Goal: Task Accomplishment & Management: Use online tool/utility

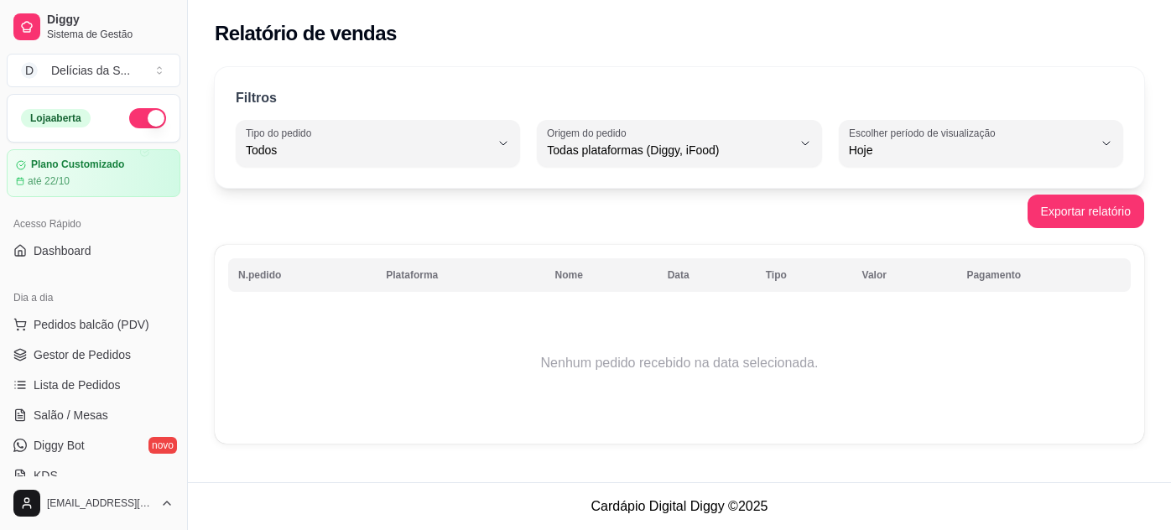
select select "ALL"
select select "0"
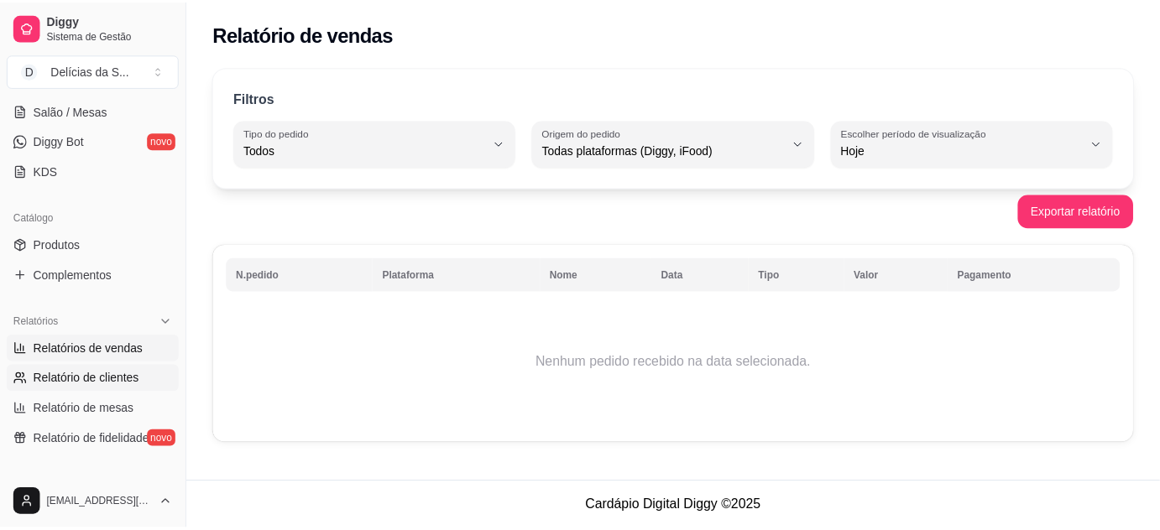
scroll to position [457, 0]
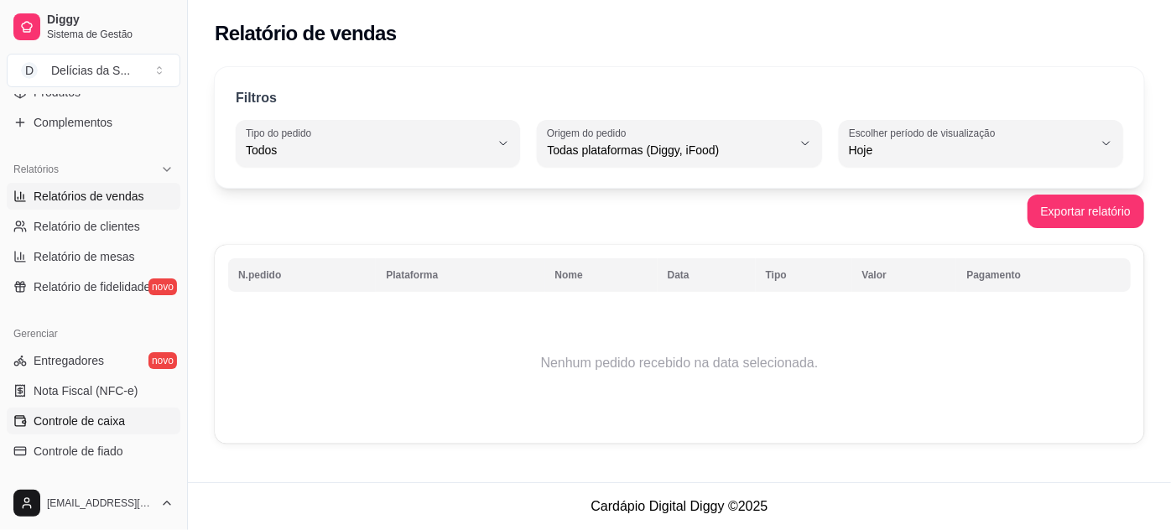
click at [112, 421] on span "Controle de caixa" at bounding box center [79, 421] width 91 height 17
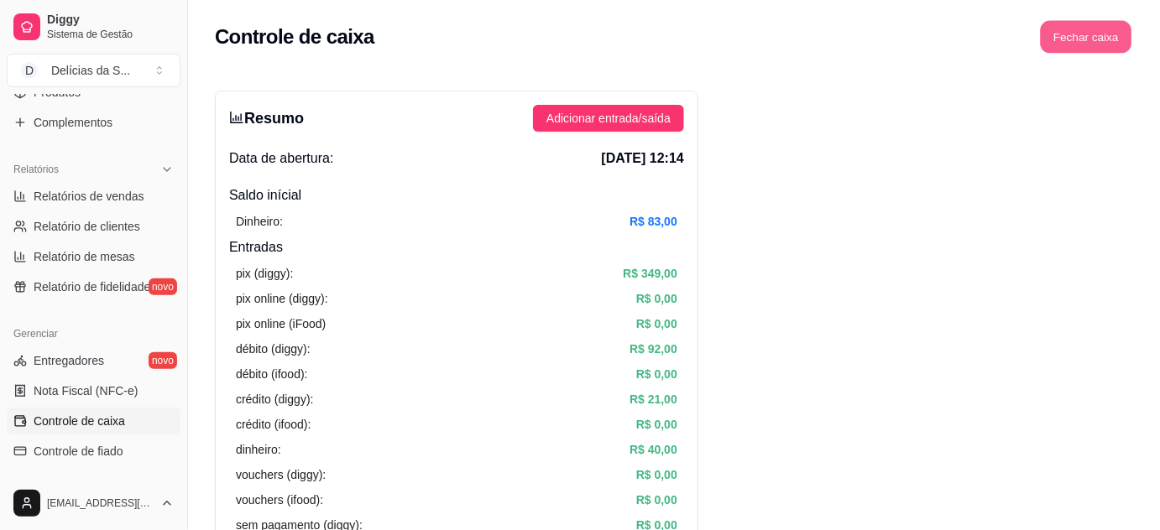
click at [1084, 37] on button "Fechar caixa" at bounding box center [1085, 37] width 91 height 33
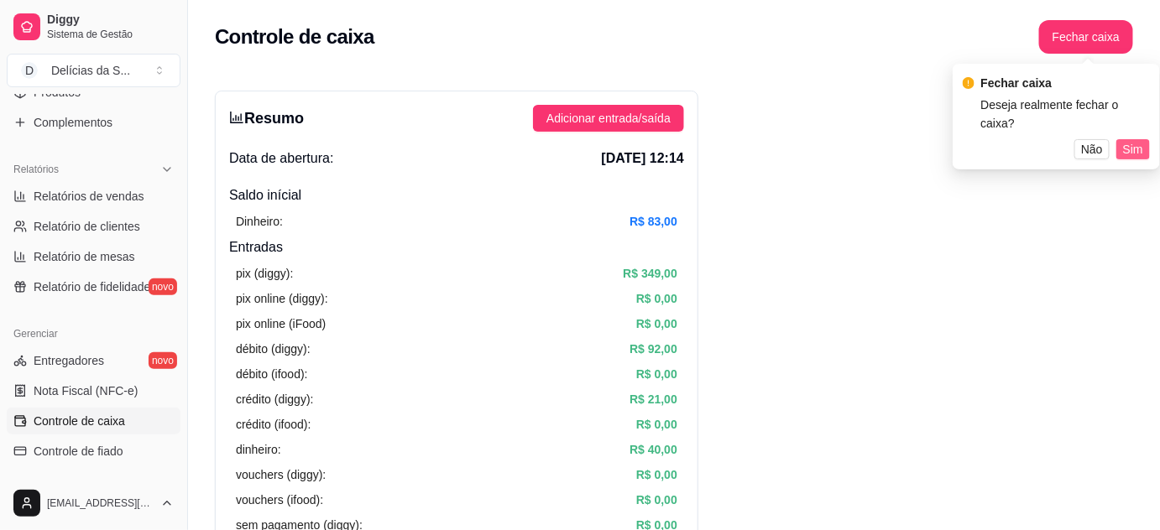
click at [1139, 140] on span "Sim" at bounding box center [1133, 149] width 20 height 18
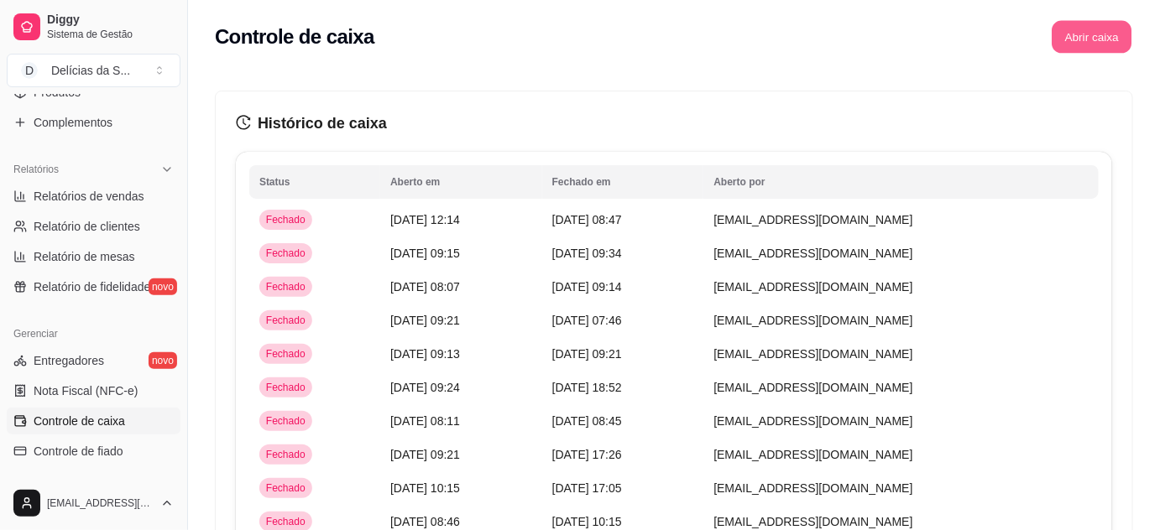
click at [1101, 34] on button "Abrir caixa" at bounding box center [1091, 37] width 80 height 33
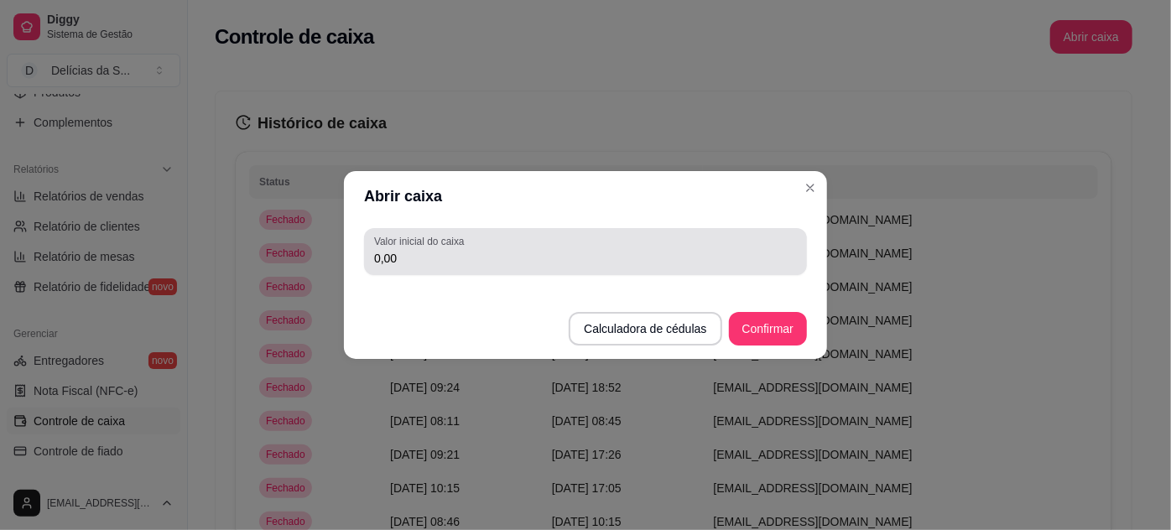
click at [759, 259] on input "0,00" at bounding box center [585, 258] width 423 height 17
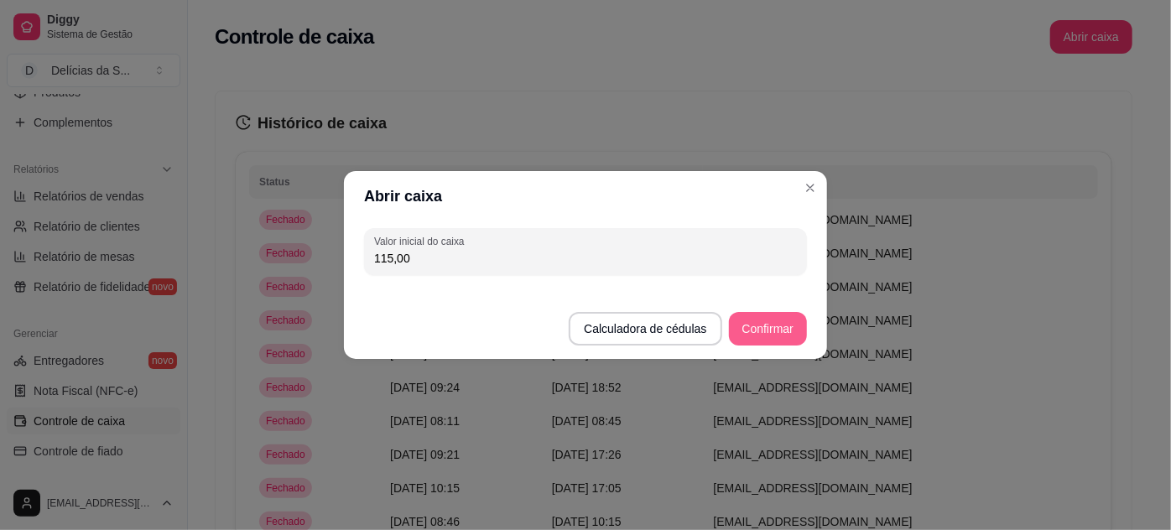
type input "115,00"
click at [772, 326] on button "Confirmar" at bounding box center [768, 329] width 76 height 33
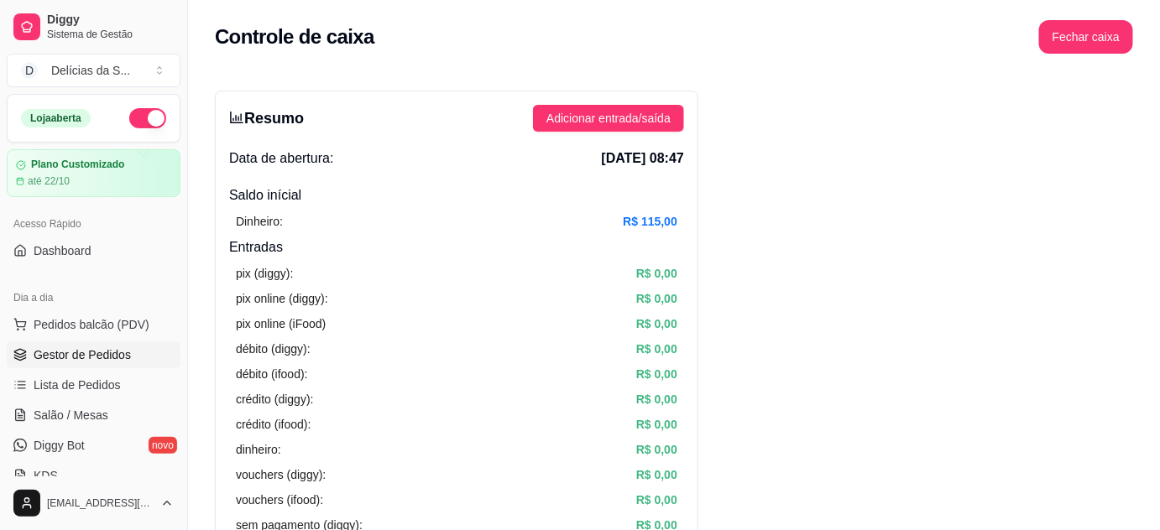
click at [91, 355] on span "Gestor de Pedidos" at bounding box center [82, 355] width 97 height 17
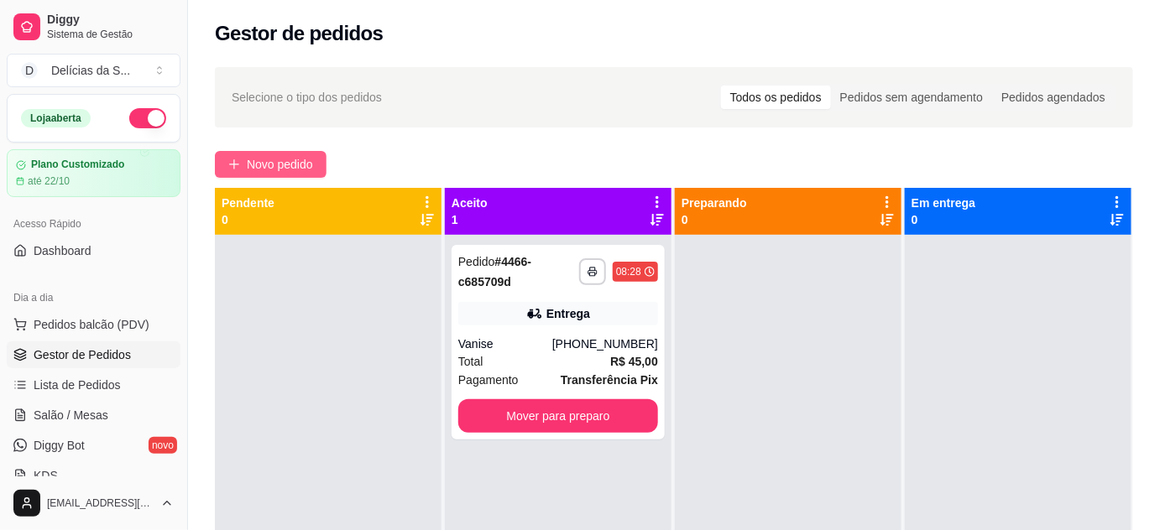
click at [292, 169] on span "Novo pedido" at bounding box center [280, 164] width 66 height 18
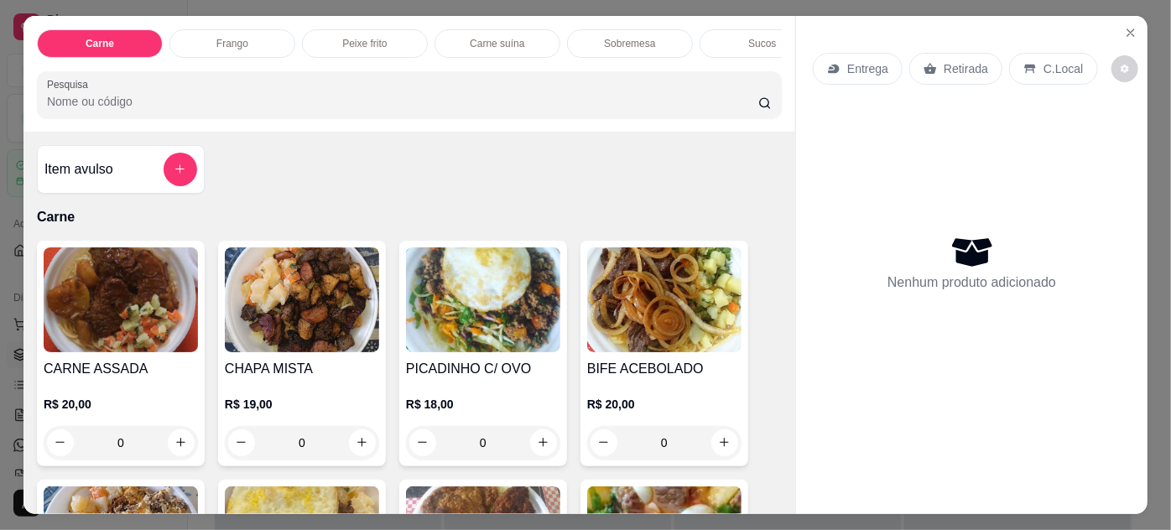
click at [641, 299] on img at bounding box center [664, 300] width 154 height 105
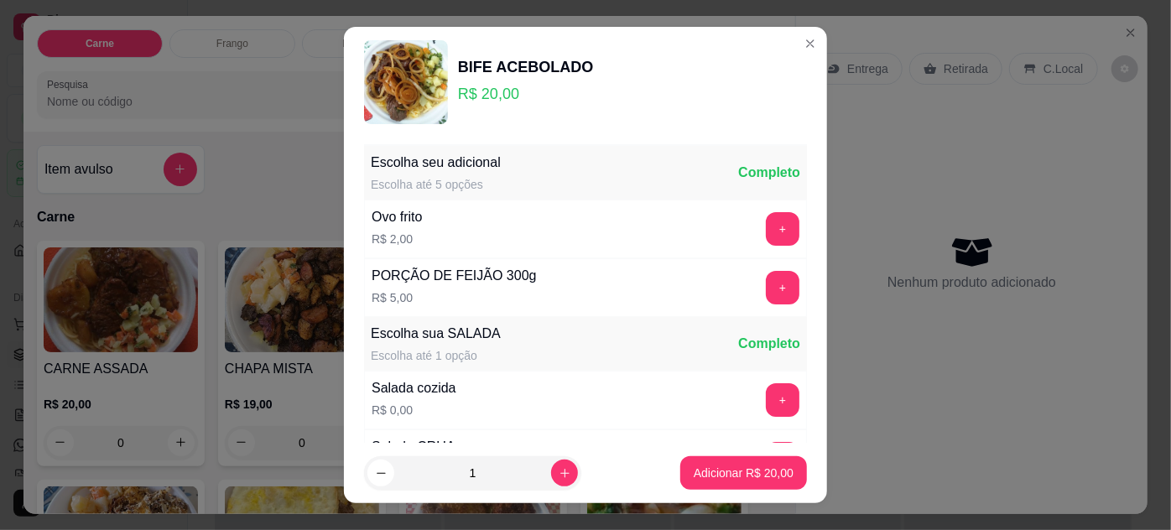
scroll to position [167, 0]
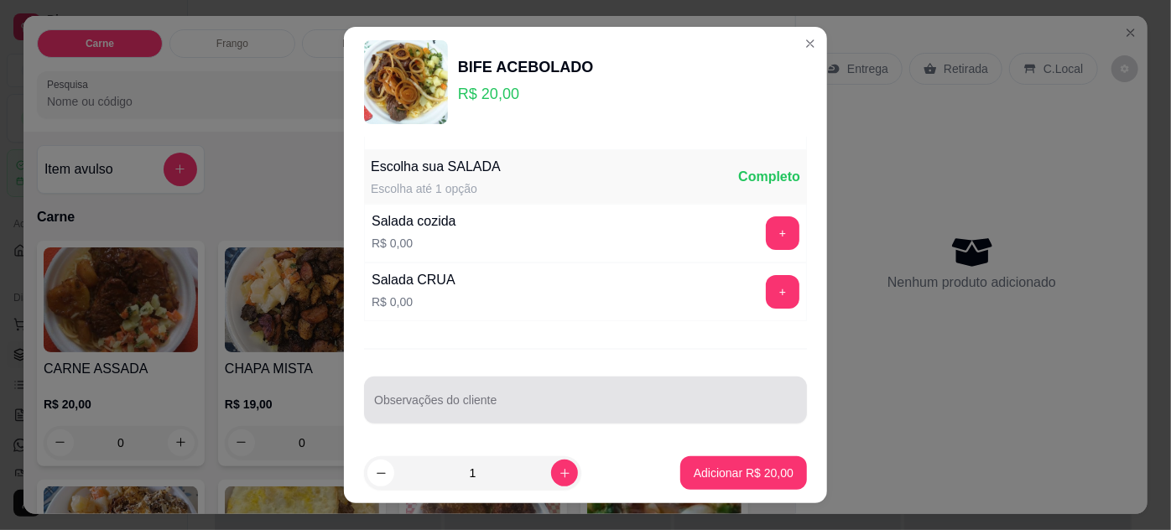
click at [623, 406] on input "Observações do cliente" at bounding box center [585, 407] width 423 height 17
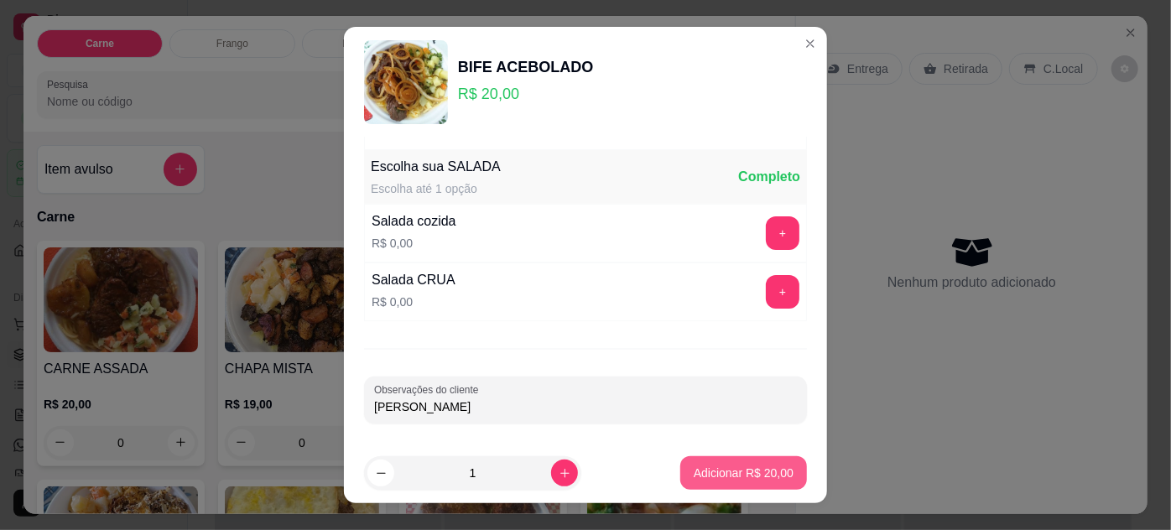
type input "[PERSON_NAME]"
click at [713, 472] on p "Adicionar R$ 20,00" at bounding box center [744, 474] width 97 height 16
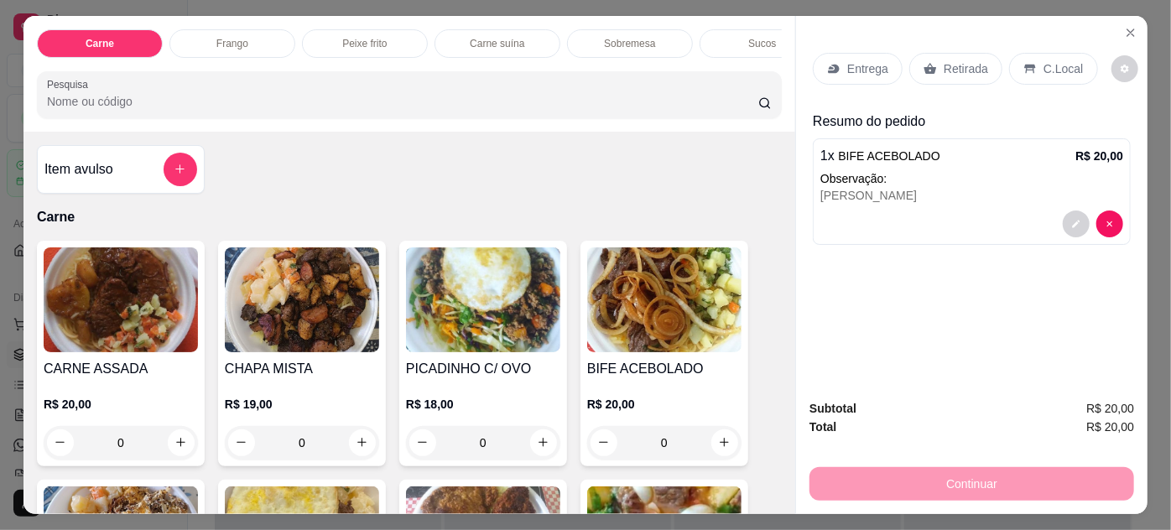
click at [853, 61] on p "Entrega" at bounding box center [867, 68] width 41 height 17
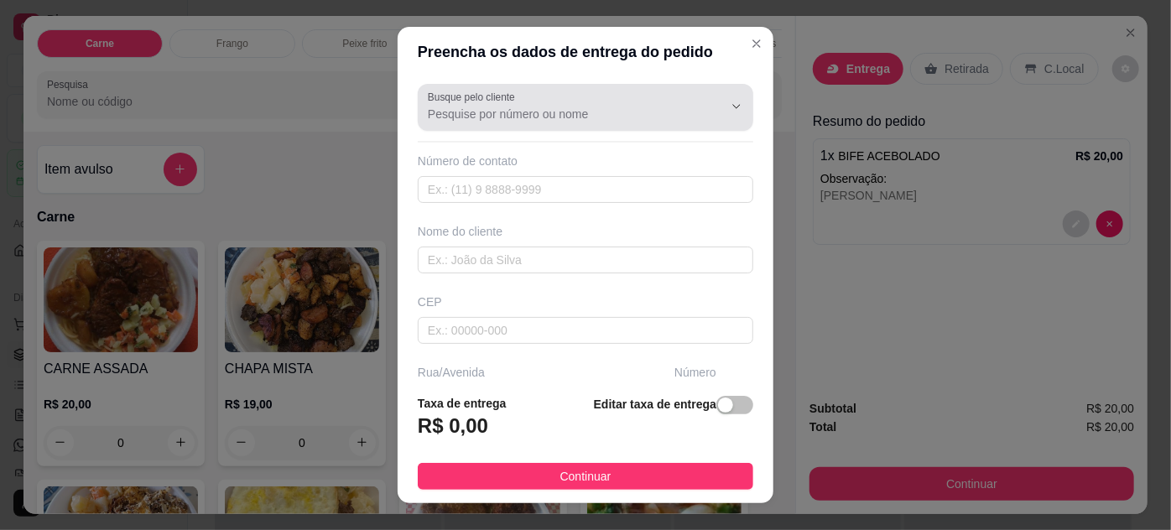
click at [665, 96] on div at bounding box center [585, 108] width 315 height 34
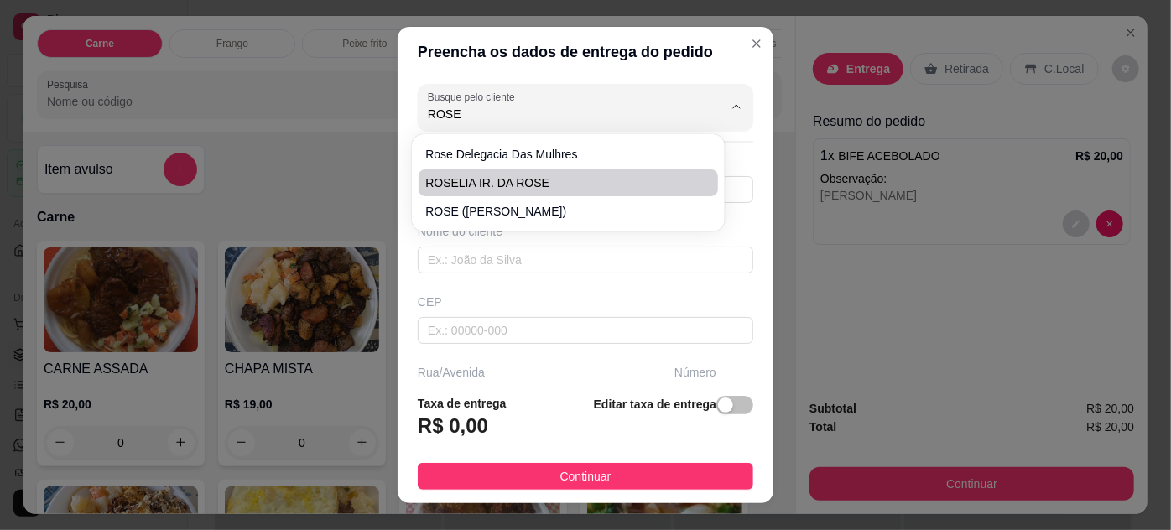
click at [581, 205] on ul "rose delegacia das mulhres ROSELIA IR. DA [PERSON_NAME] ([PERSON_NAME])" at bounding box center [568, 183] width 299 height 84
type input "ROSE ([PERSON_NAME])"
type input "91988612289"
type input "ROSE ([PERSON_NAME])"
type input "66113055"
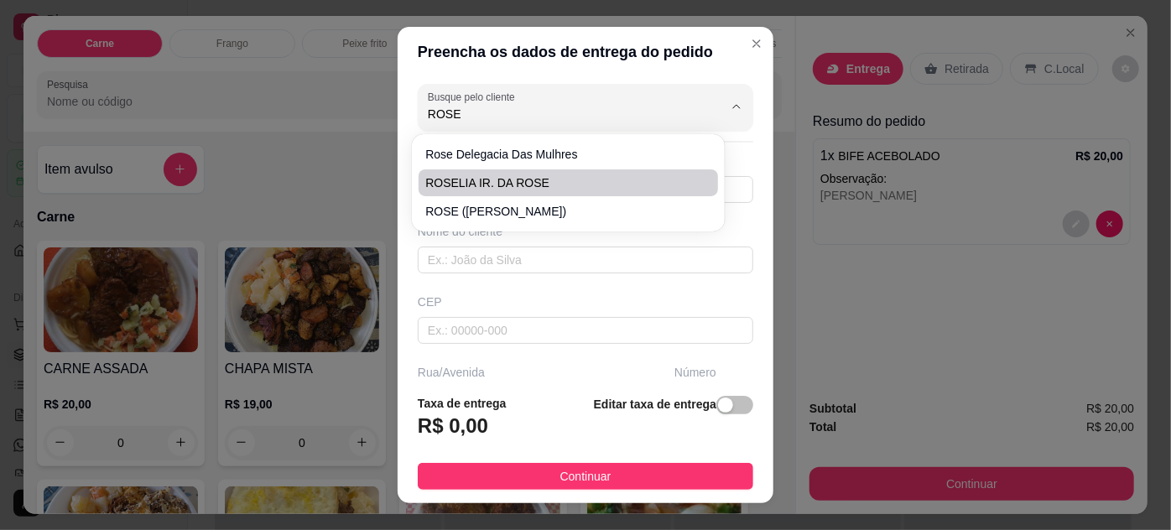
type input "TRAVESSA [PERSON_NAME]"
type input "66"
type input "ENTRE: [PERSON_NAME] E PROFESSOR [PERSON_NAME]"
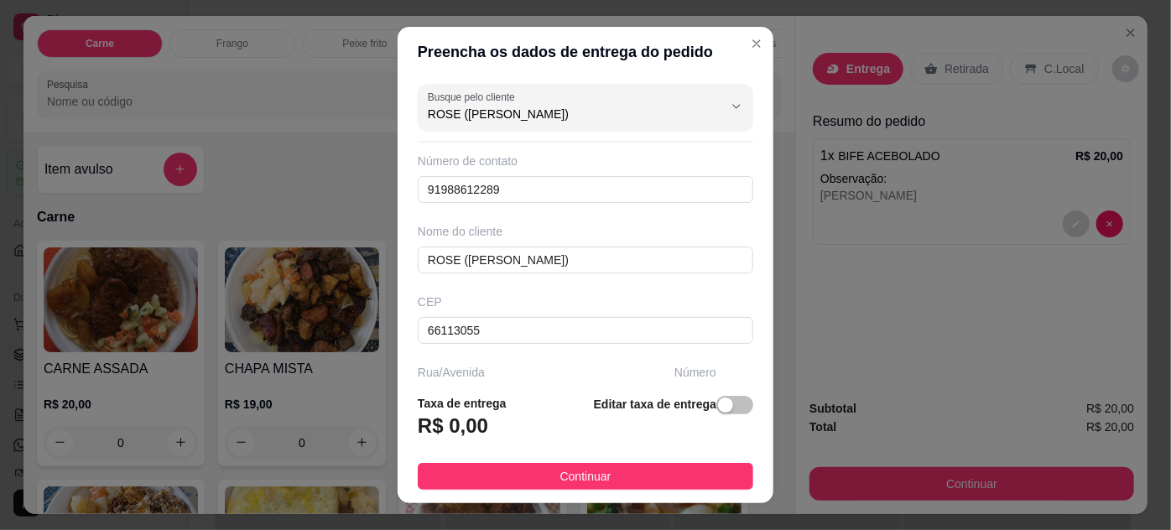
scroll to position [257, 0]
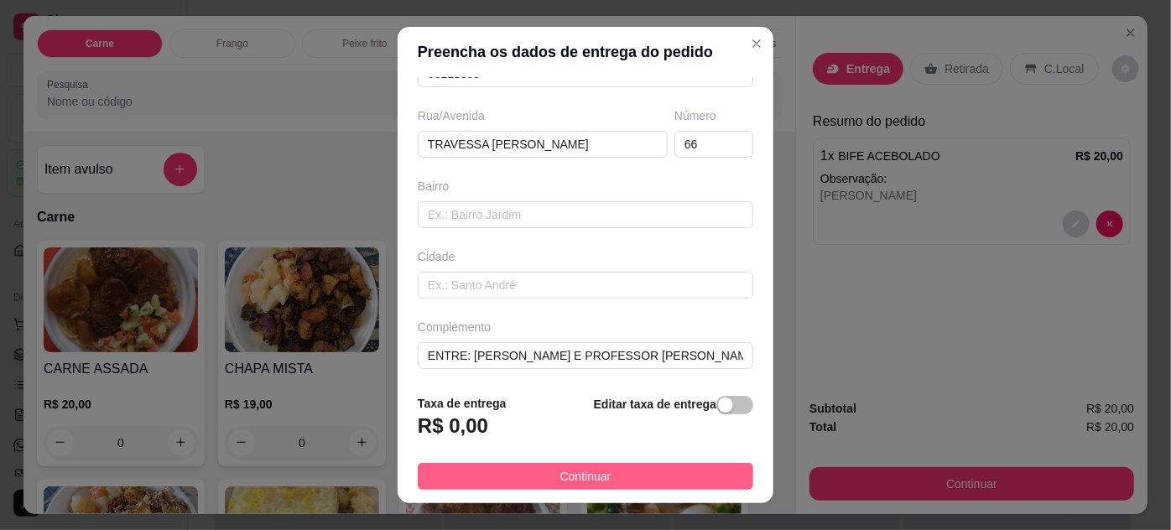
type input "ROSE ([PERSON_NAME])"
click at [655, 477] on button "Continuar" at bounding box center [586, 476] width 336 height 27
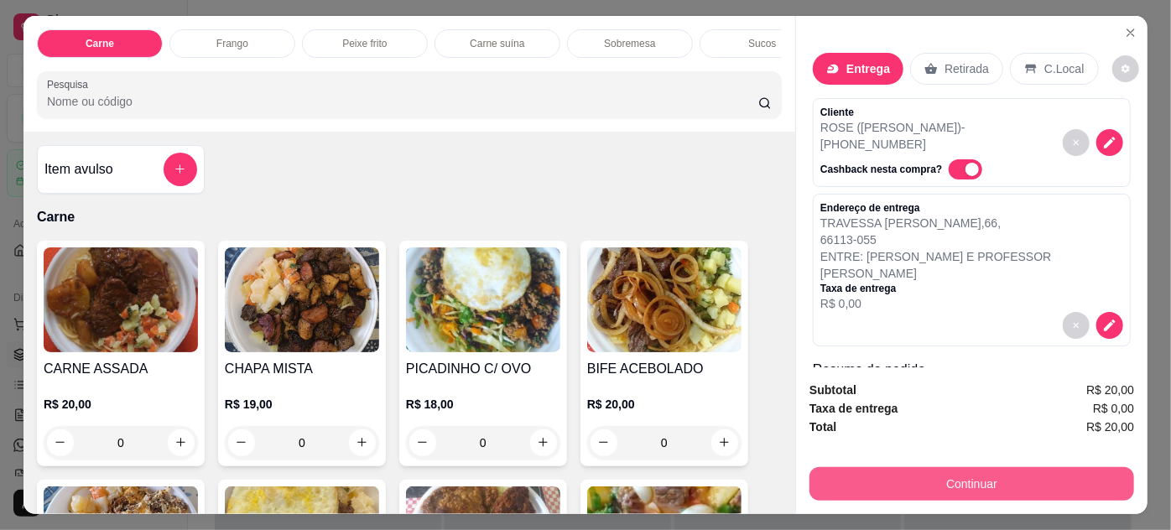
click at [868, 472] on button "Continuar" at bounding box center [972, 484] width 325 height 34
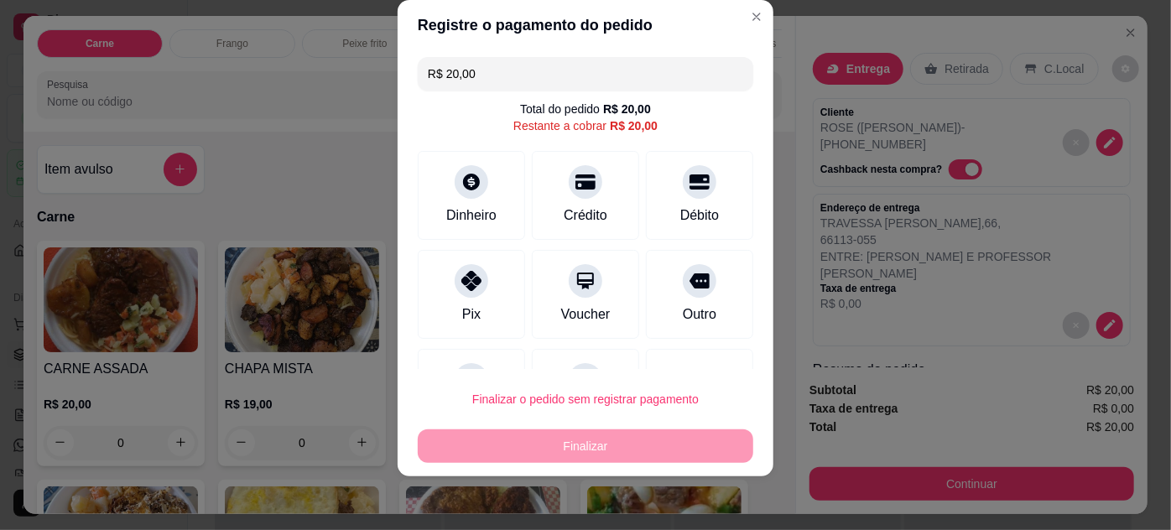
scroll to position [73, 0]
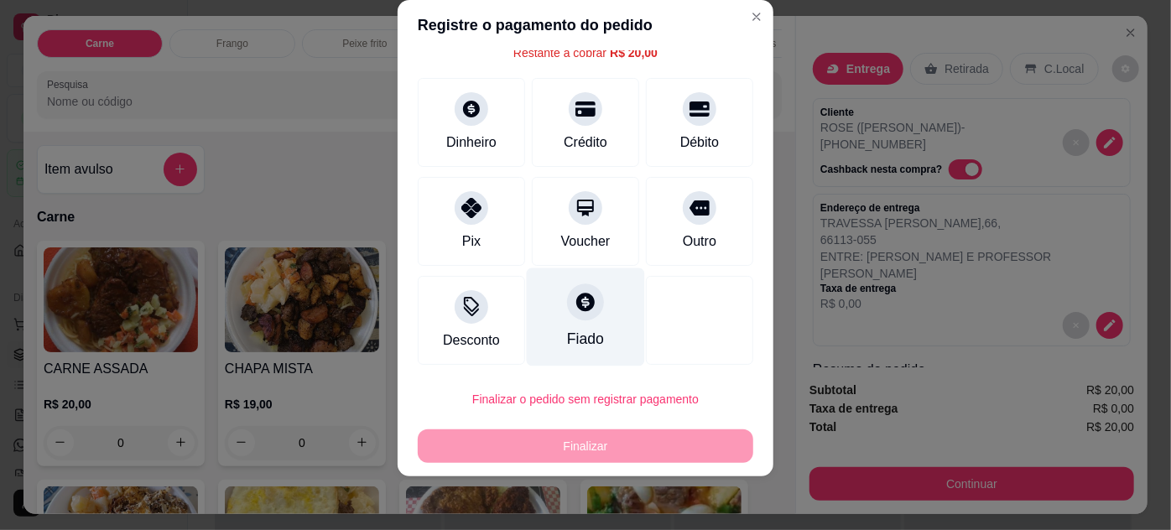
click at [571, 315] on div at bounding box center [585, 302] width 37 height 37
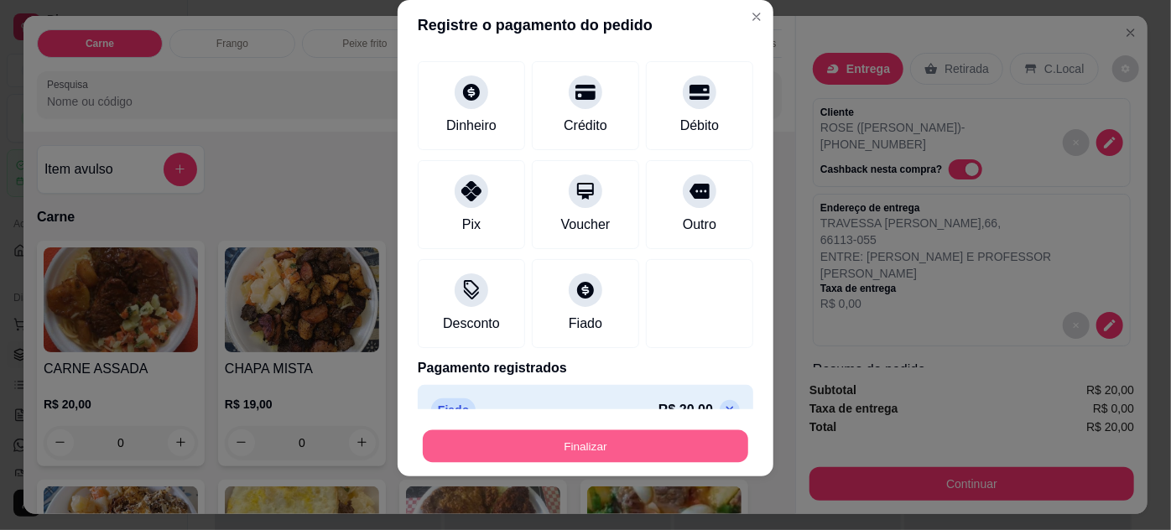
click at [617, 451] on button "Finalizar" at bounding box center [586, 446] width 326 height 33
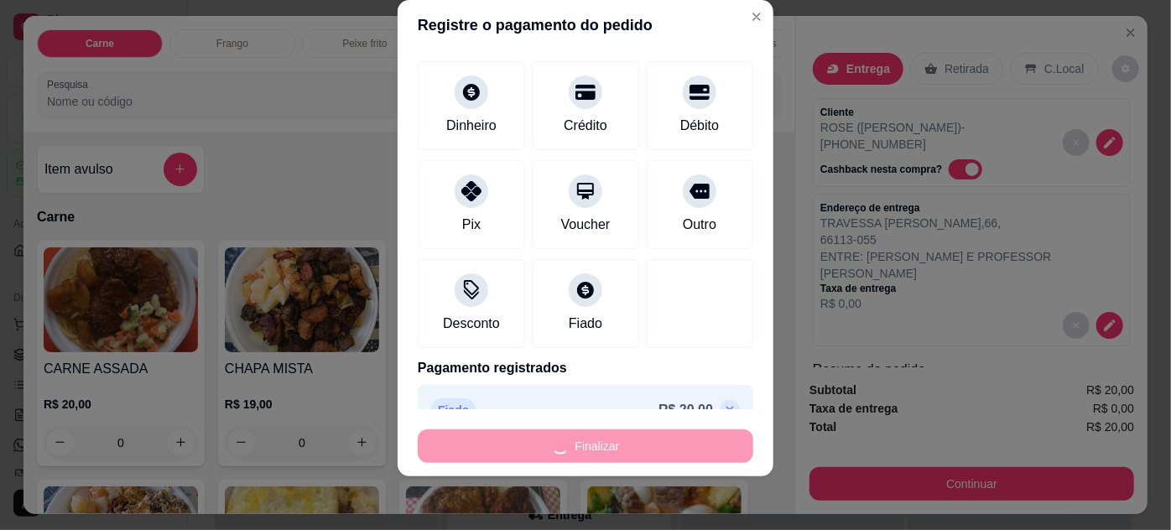
type input "-R$ 20,00"
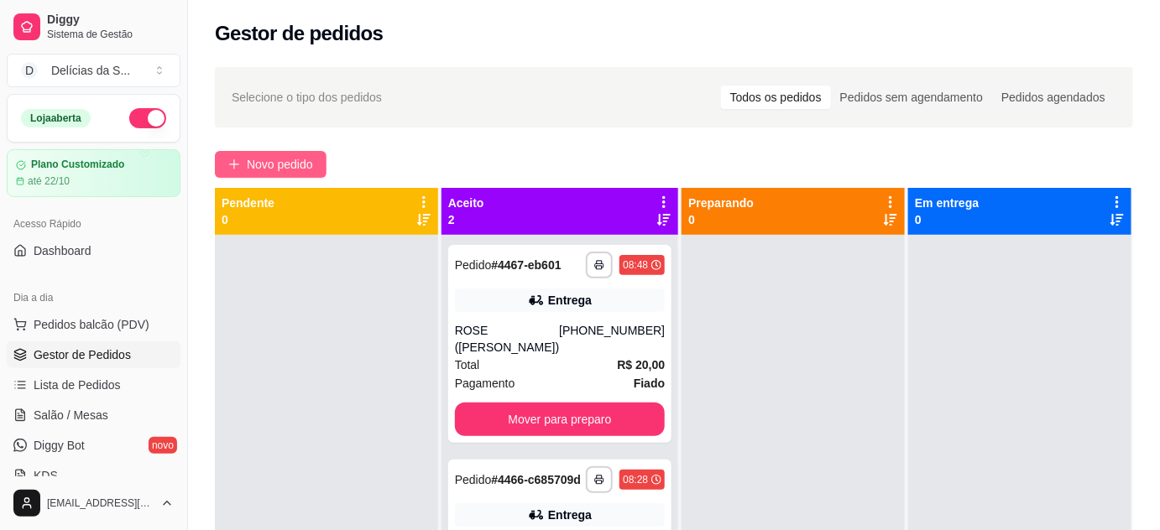
click at [319, 159] on button "Novo pedido" at bounding box center [271, 164] width 112 height 27
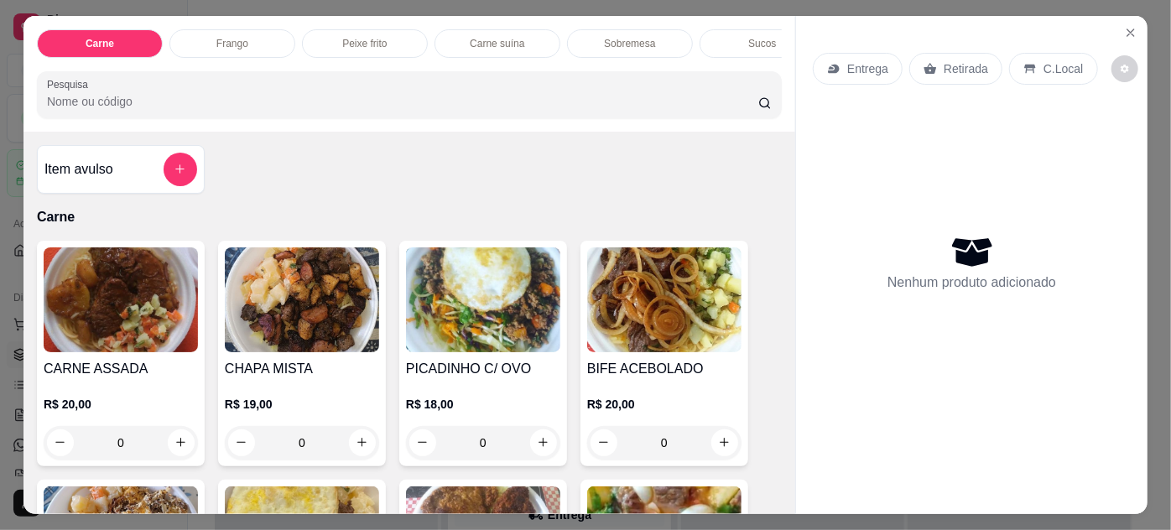
click at [494, 310] on img at bounding box center [483, 300] width 154 height 105
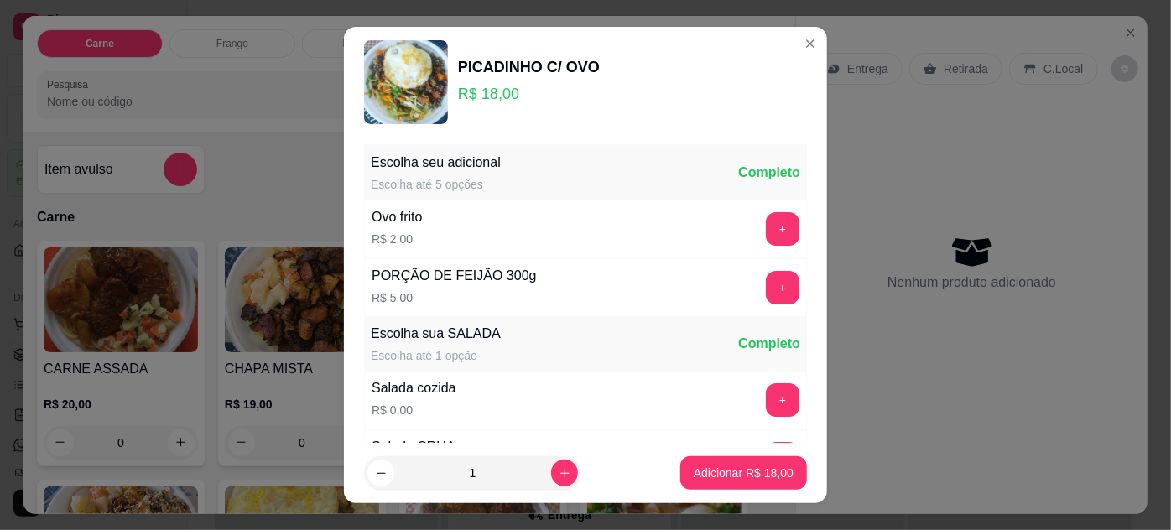
scroll to position [167, 0]
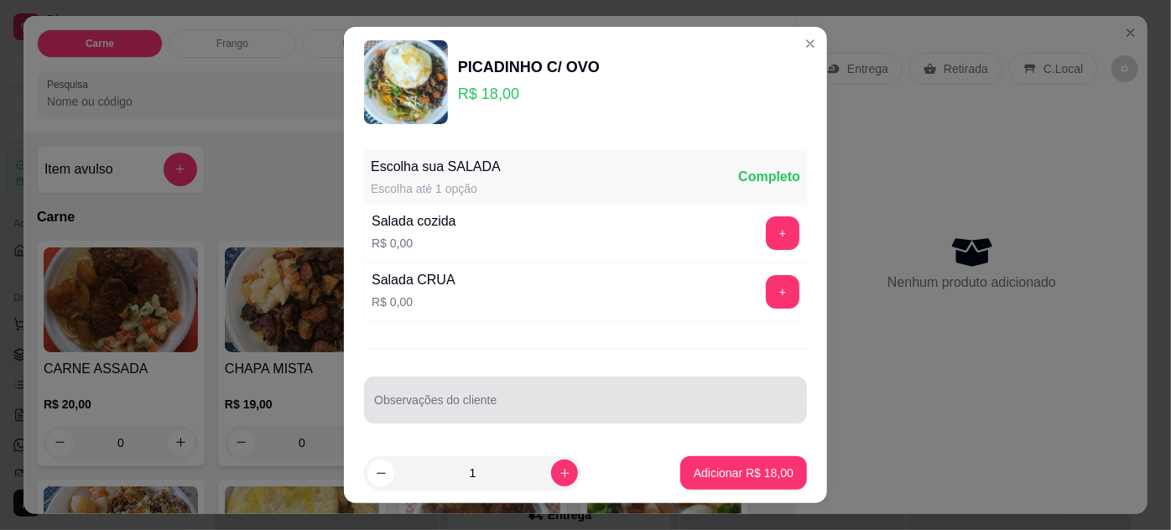
click at [536, 388] on div at bounding box center [585, 400] width 423 height 34
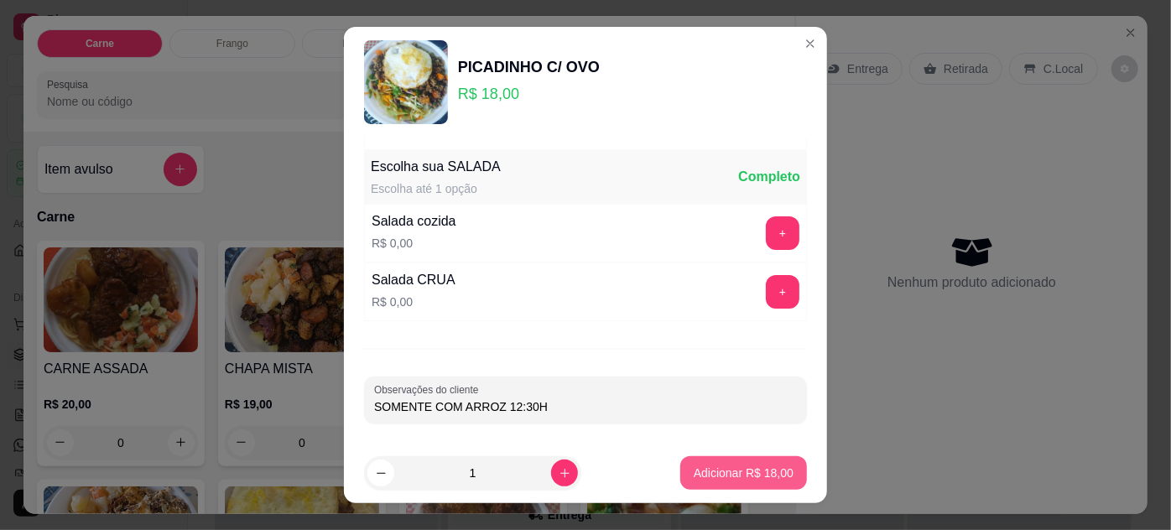
type input "SOMENTE COM ARROZ 12:30H"
click at [763, 481] on p "Adicionar R$ 18,00" at bounding box center [744, 473] width 100 height 17
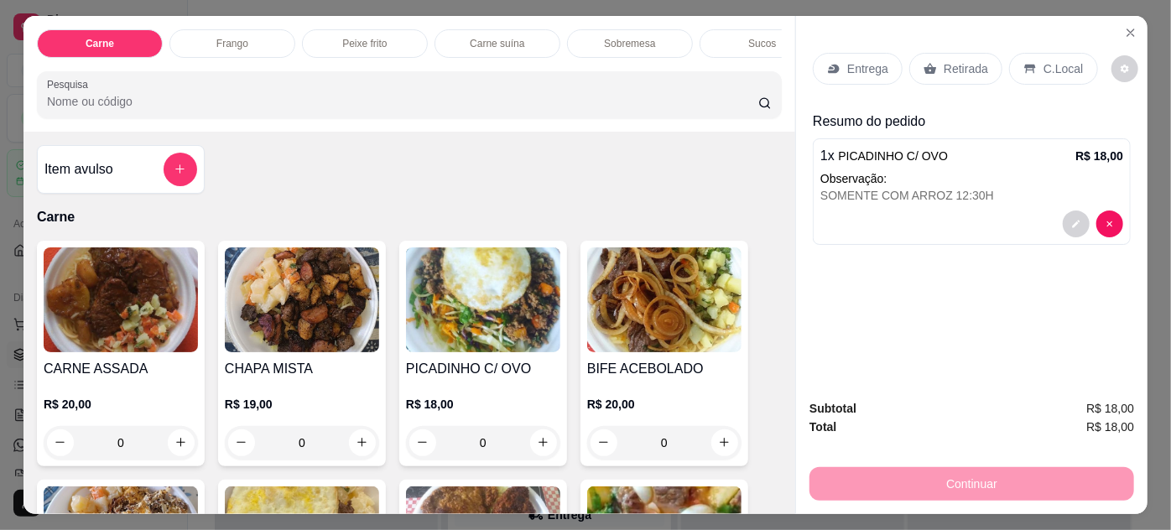
click at [859, 60] on p "Entrega" at bounding box center [867, 68] width 41 height 17
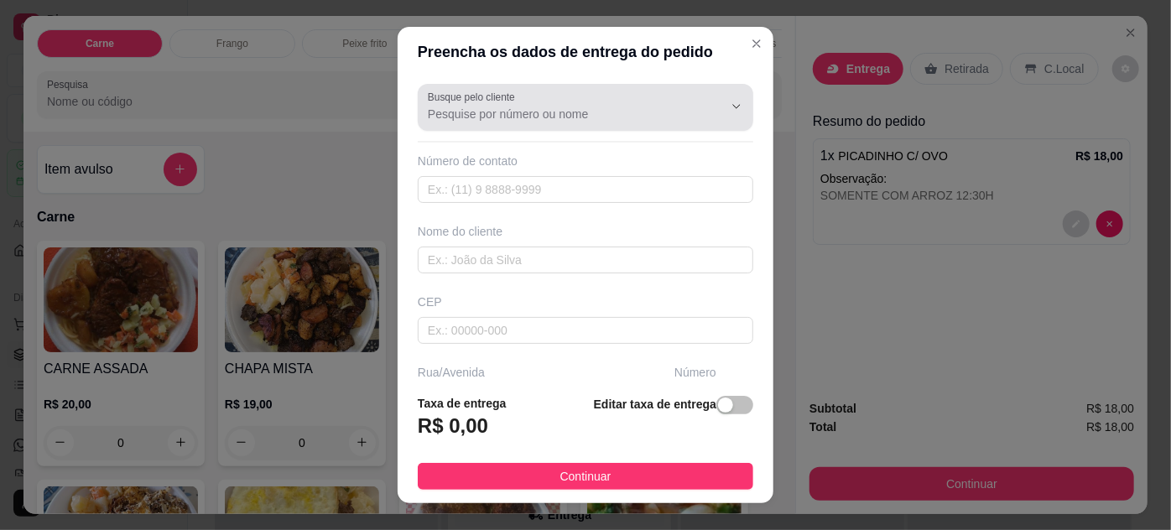
click at [710, 109] on icon "Show suggestions" at bounding box center [713, 106] width 7 height 7
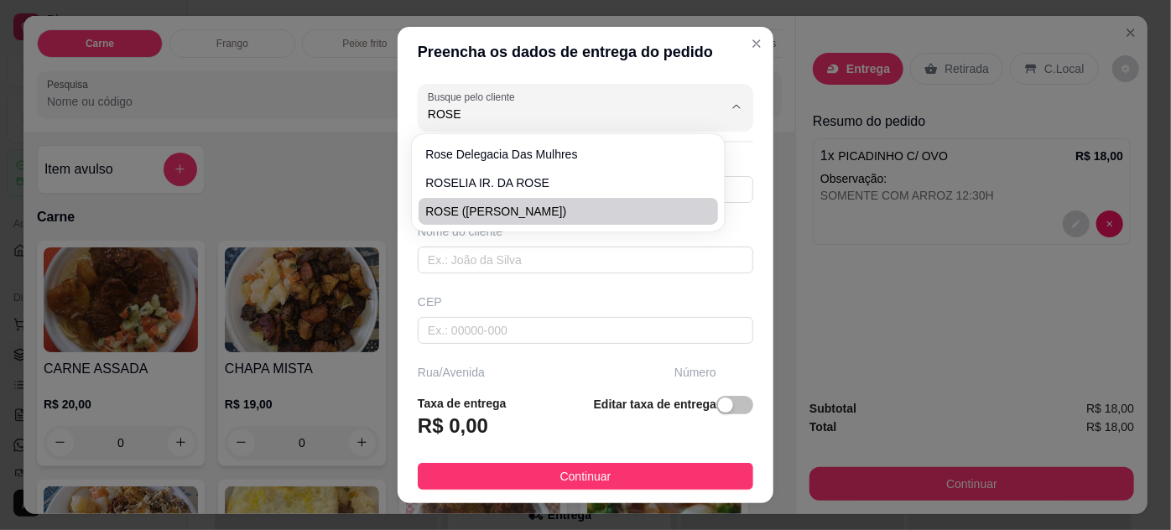
click at [535, 211] on span "ROSE ([PERSON_NAME])" at bounding box center [559, 211] width 268 height 17
type input "ROSE ([PERSON_NAME])"
type input "91988612289"
type input "ROSE ([PERSON_NAME])"
type input "66113055"
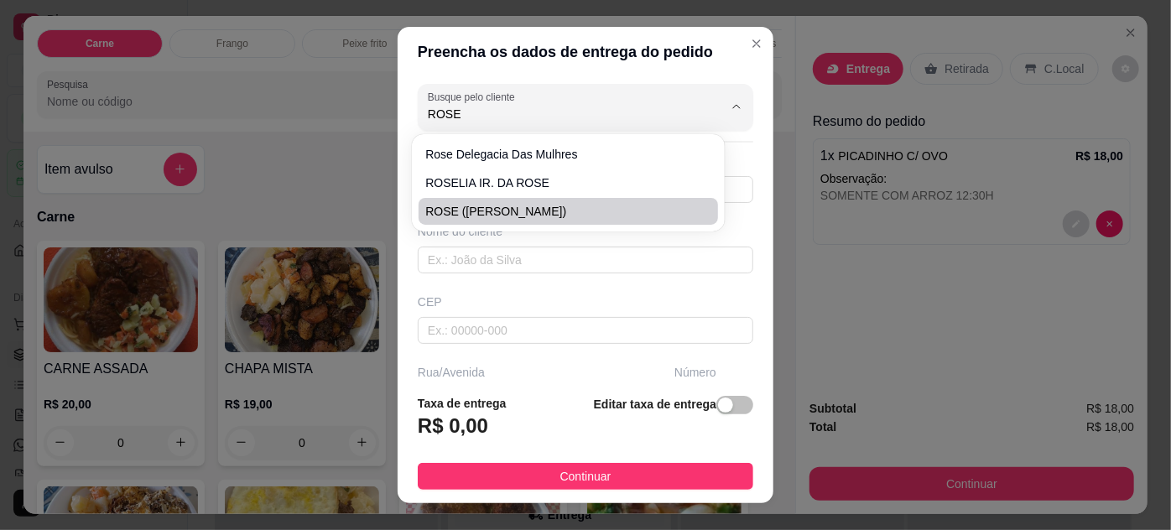
type input "TRAVESSA [PERSON_NAME]"
type input "66"
type input "ENTRE: [PERSON_NAME] E PROFESSOR [PERSON_NAME]"
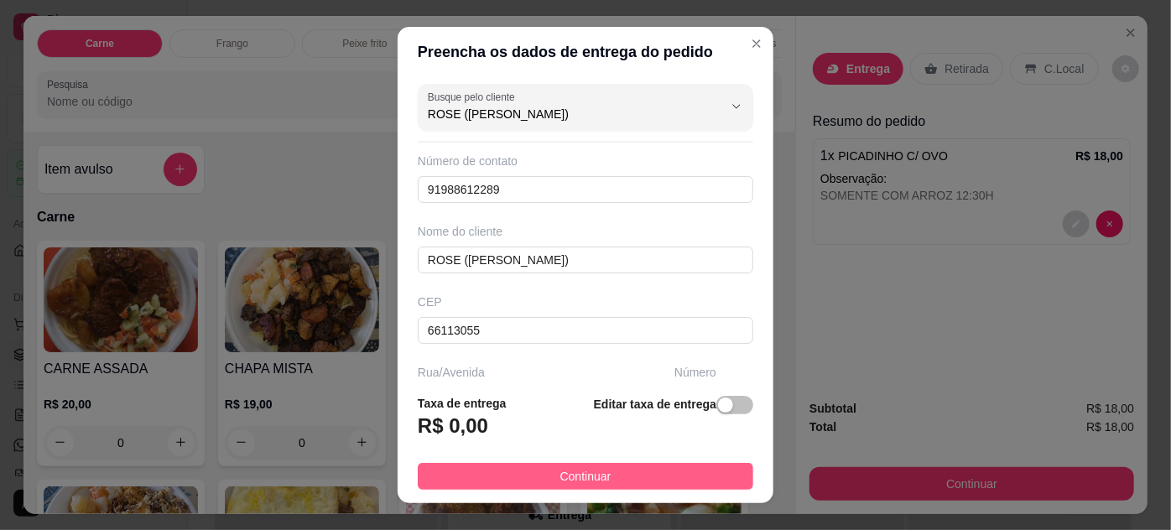
type input "ROSE ([PERSON_NAME])"
click at [666, 472] on button "Continuar" at bounding box center [586, 476] width 336 height 27
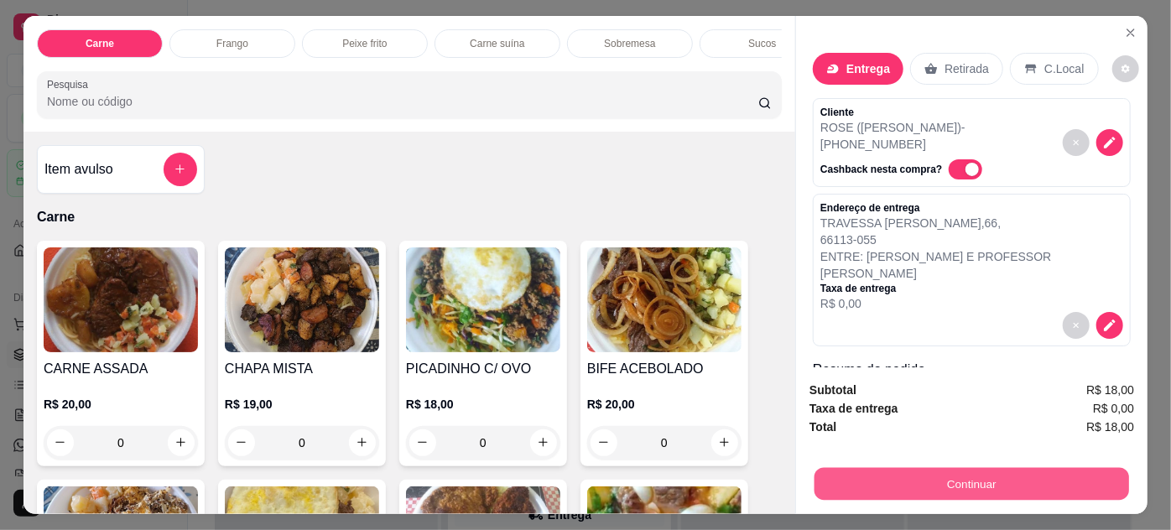
click at [894, 472] on button "Continuar" at bounding box center [972, 484] width 315 height 33
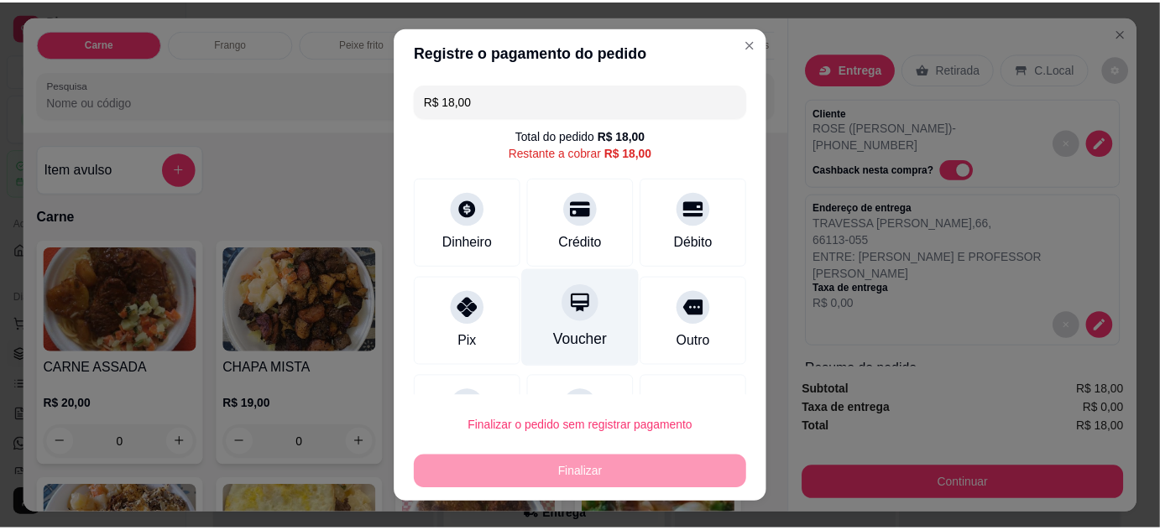
scroll to position [73, 0]
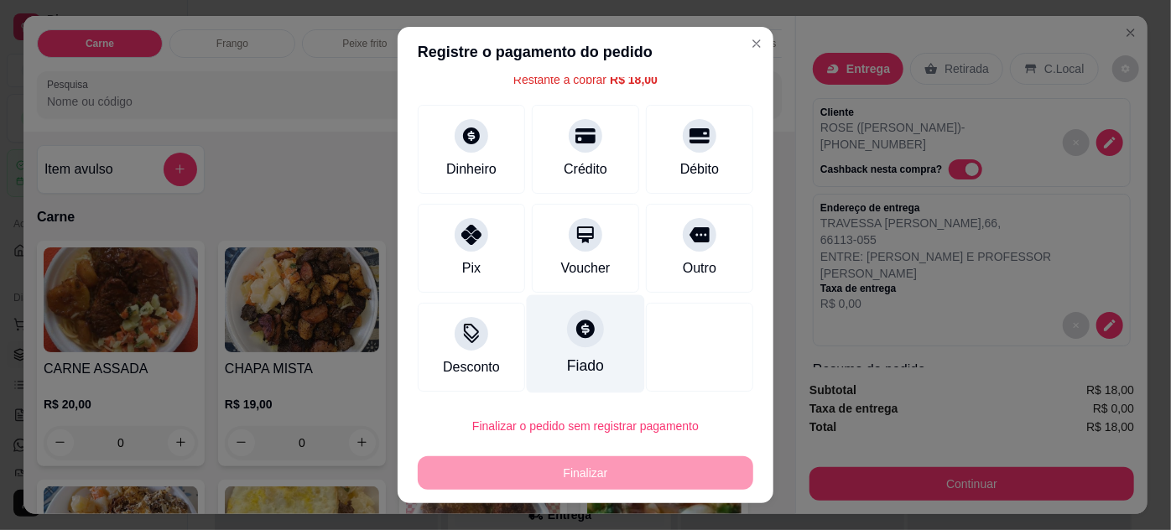
click at [567, 361] on div "Fiado" at bounding box center [585, 366] width 37 height 22
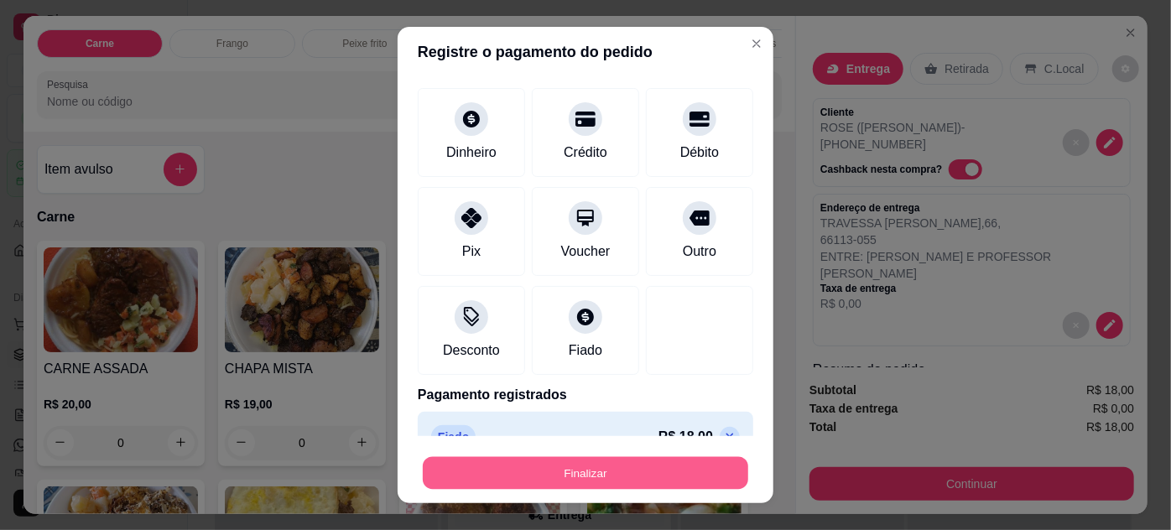
click at [673, 467] on button "Finalizar" at bounding box center [586, 473] width 326 height 33
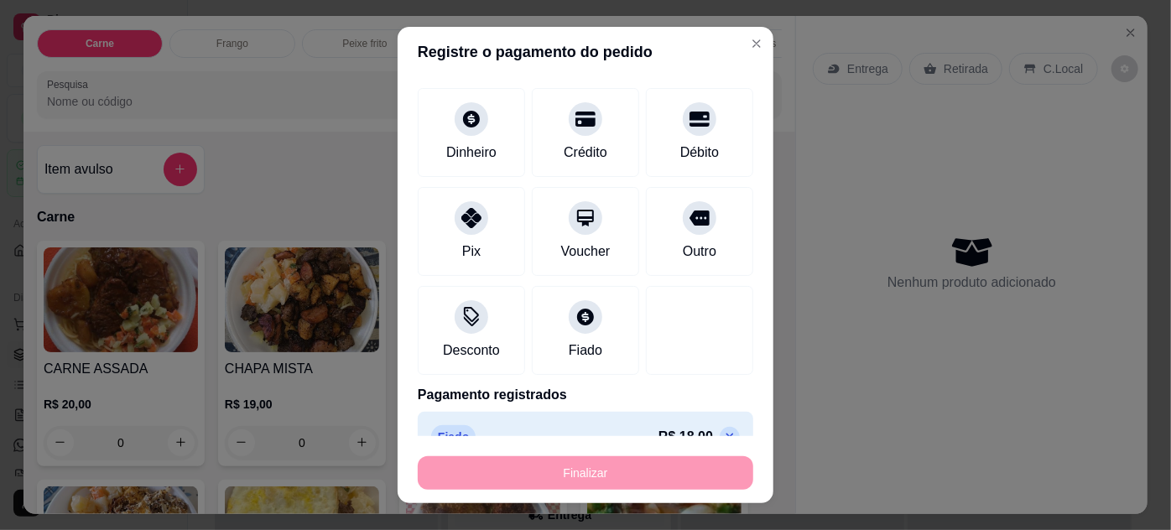
type input "-R$ 18,00"
